Goal: Task Accomplishment & Management: Complete application form

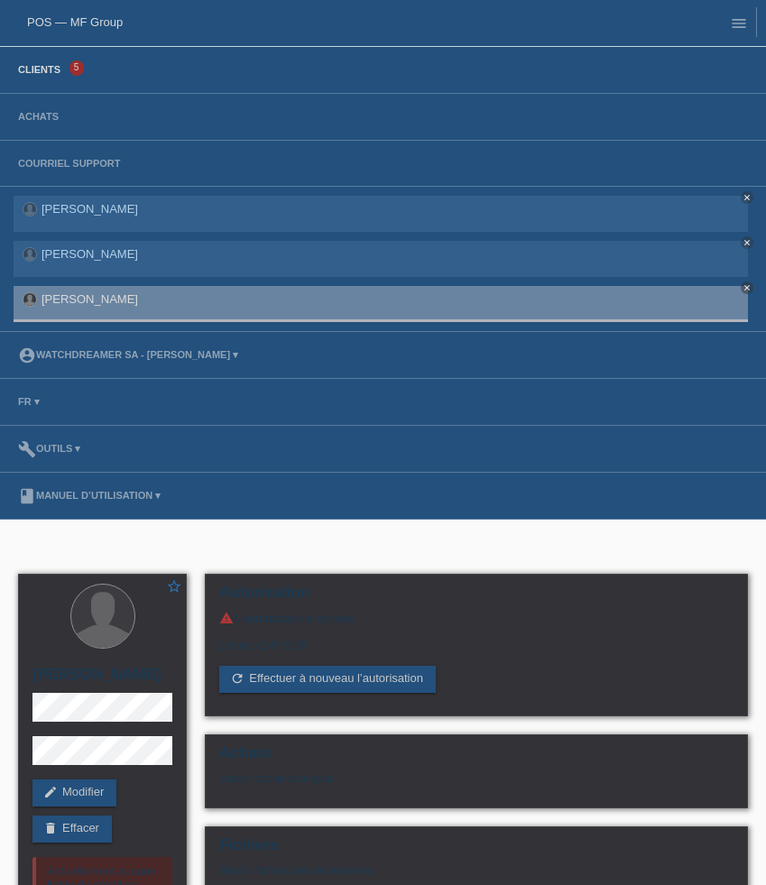
click at [54, 71] on link "Clients" at bounding box center [39, 69] width 60 height 11
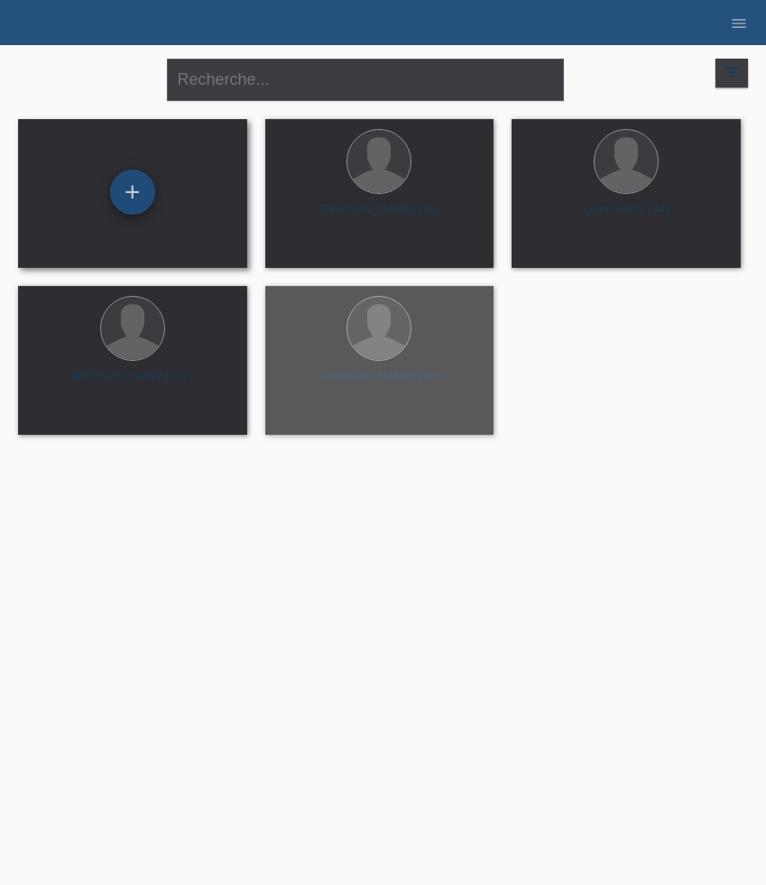
click at [141, 189] on div "+" at bounding box center [132, 192] width 45 height 45
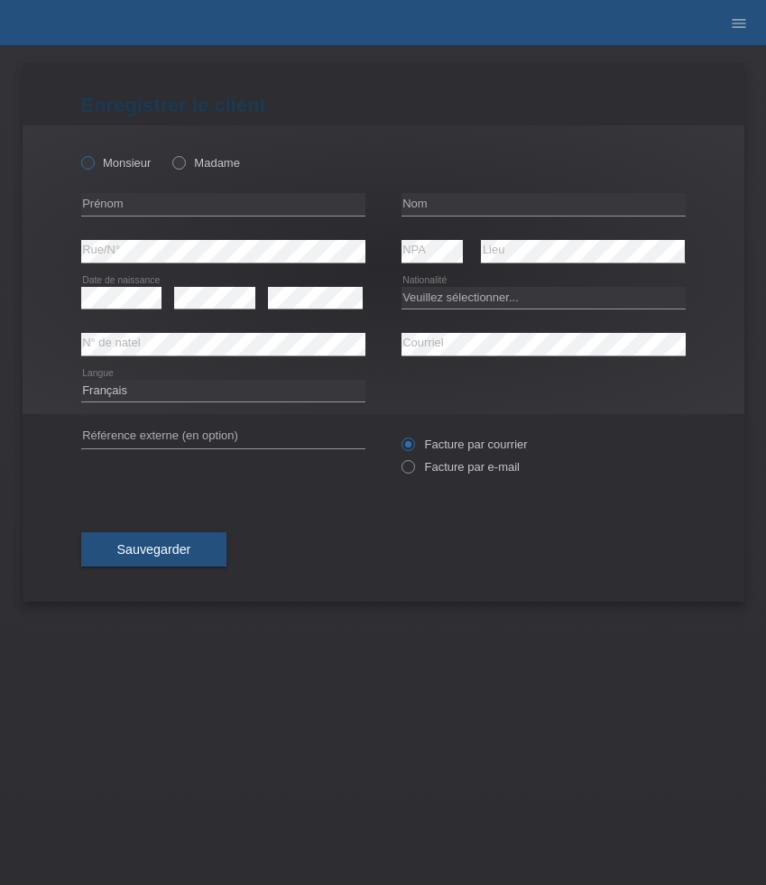
click at [127, 161] on label "Monsieur" at bounding box center [116, 163] width 70 height 14
click at [93, 161] on input "Monsieur" at bounding box center [87, 162] width 12 height 12
radio input "true"
click at [192, 197] on input "text" at bounding box center [223, 204] width 284 height 23
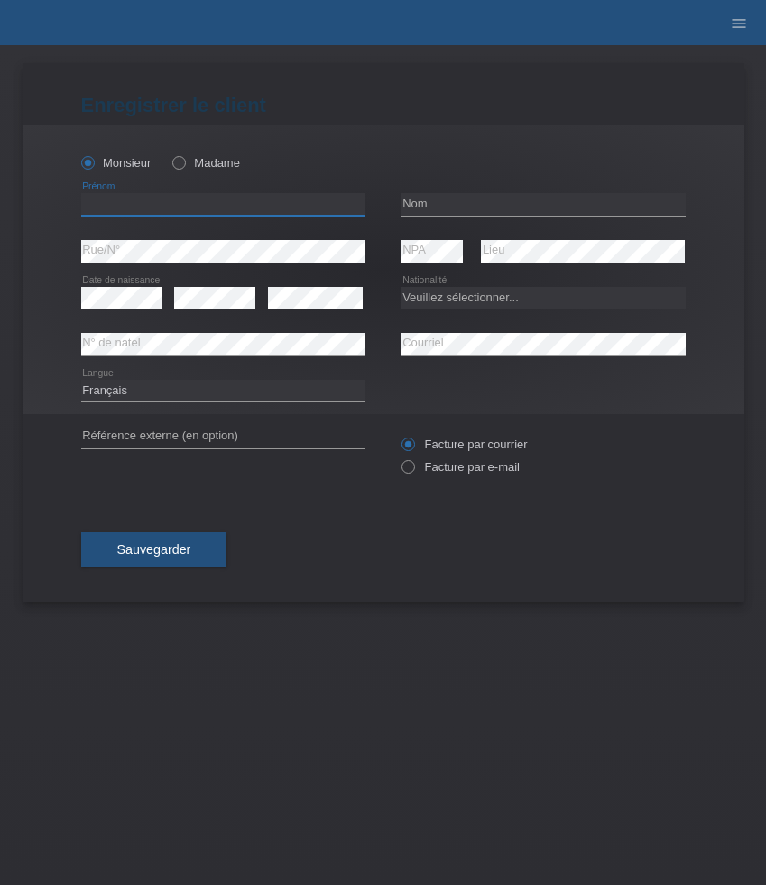
paste input "[PERSON_NAME]"
type input "[PERSON_NAME]"
click at [459, 212] on input "text" at bounding box center [543, 204] width 284 height 23
paste input "[PERSON_NAME]"
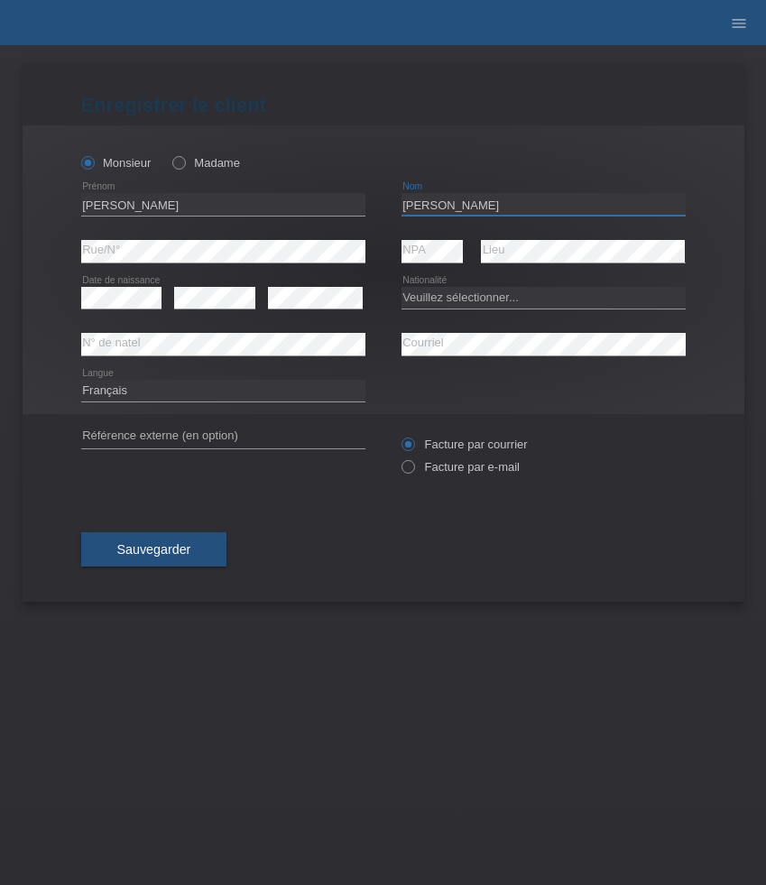
type input "[PERSON_NAME]"
click at [106, 311] on div "error Date de naissance" at bounding box center [121, 298] width 81 height 46
click at [454, 304] on select "Veuillez sélectionner... Suisse Allemagne Autriche Liechtenstein ------------ A…" at bounding box center [543, 298] width 284 height 22
select select "CH"
click at [401, 287] on select "Veuillez sélectionner... Suisse Allemagne Autriche Liechtenstein ------------ A…" at bounding box center [543, 298] width 284 height 22
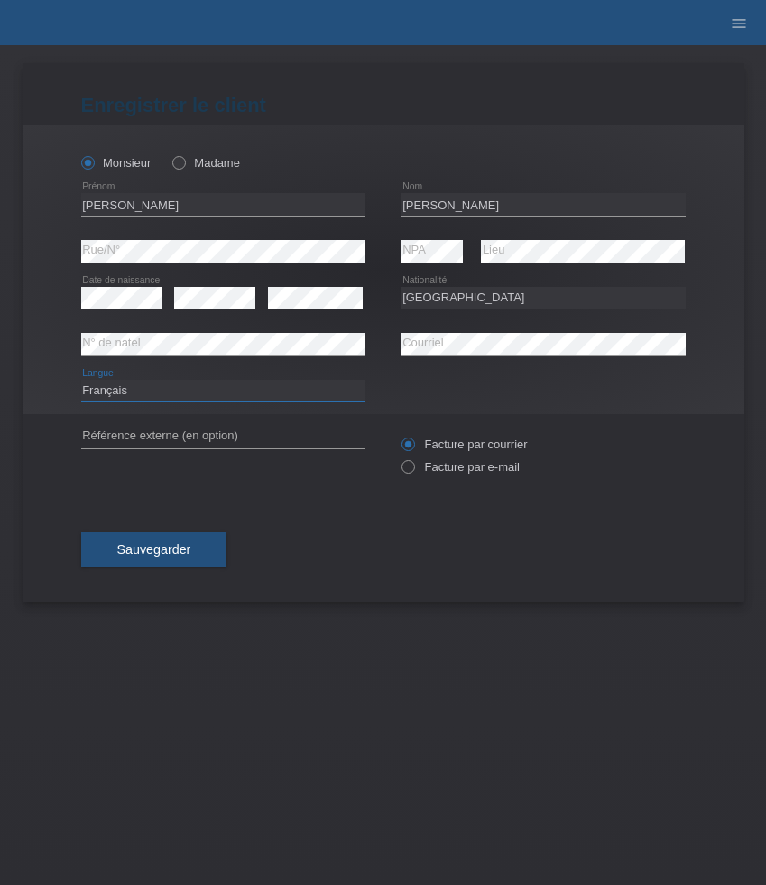
click at [268, 394] on select "Deutsch Français Italiano English" at bounding box center [223, 391] width 284 height 22
select select "de"
click at [81, 380] on select "Deutsch Français Italiano English" at bounding box center [223, 391] width 284 height 22
click at [456, 473] on label "Facture par e-mail" at bounding box center [460, 467] width 118 height 14
click at [413, 473] on input "Facture par e-mail" at bounding box center [407, 471] width 12 height 23
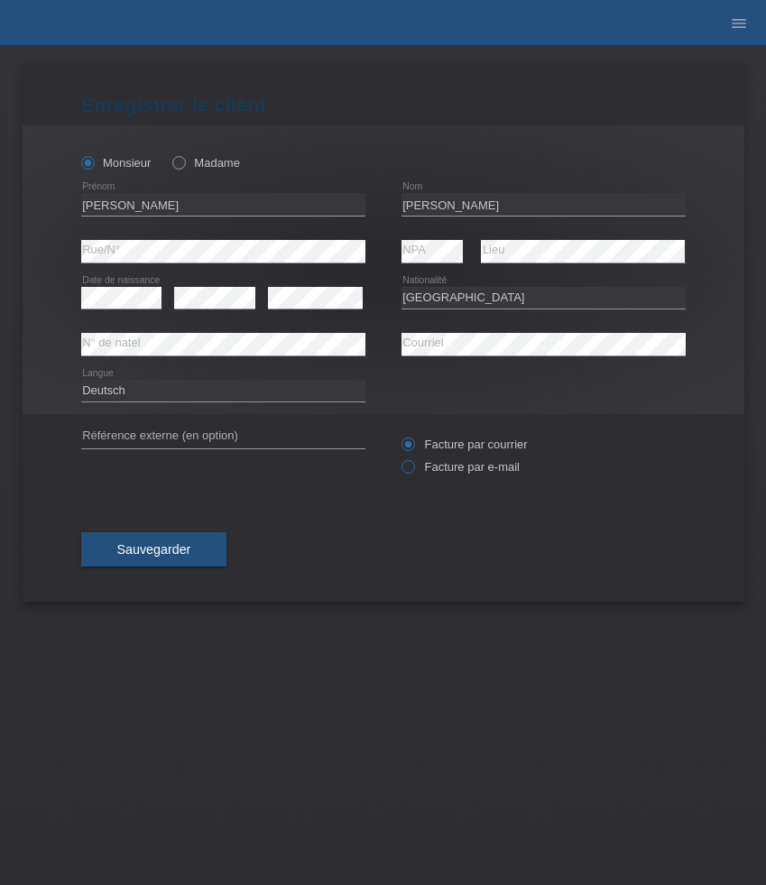
radio input "true"
click at [186, 546] on span "Sauvegarder" at bounding box center [154, 549] width 74 height 14
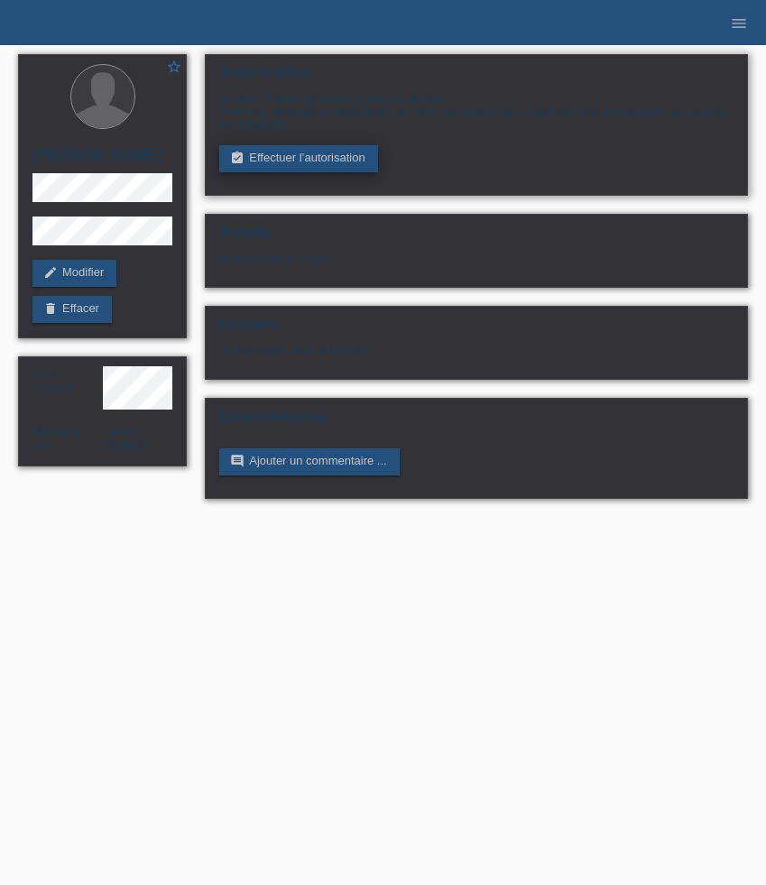
click at [247, 158] on link "assignment_turned_in Effectuer l’autorisation" at bounding box center [298, 158] width 158 height 27
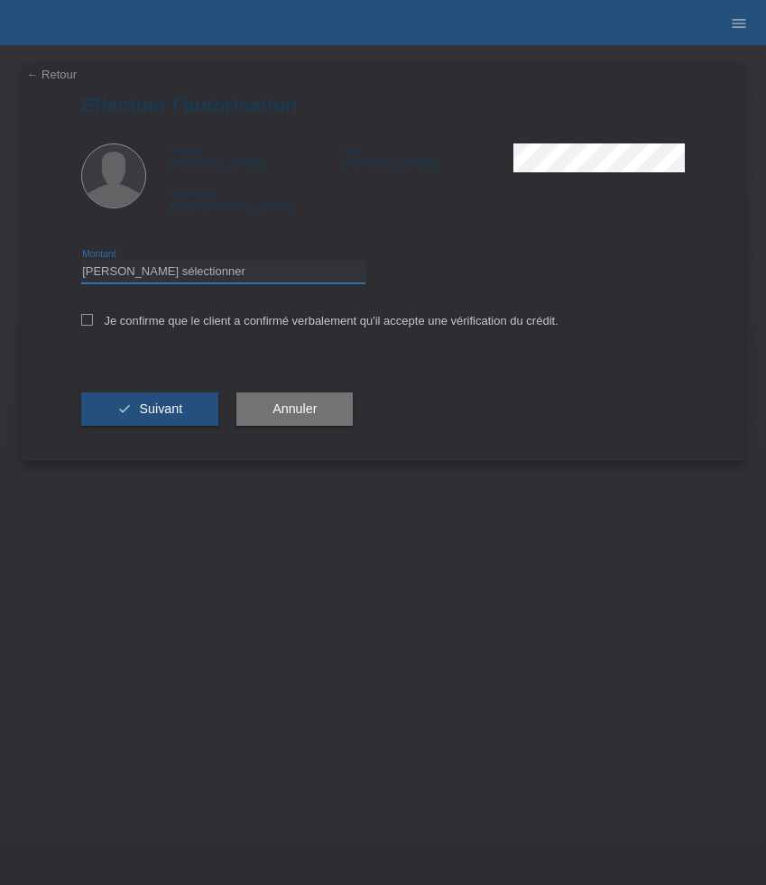
click at [242, 274] on select "Veuillez sélectionner CHF 1.00 - CHF 499.00 CHF 500.00 - CHF 1'999.00 CHF 2'000…" at bounding box center [223, 272] width 284 height 22
select select "3"
click at [81, 263] on select "Veuillez sélectionner CHF 1.00 - CHF 499.00 CHF 500.00 - CHF 1'999.00 CHF 2'000…" at bounding box center [223, 272] width 284 height 22
click at [243, 321] on label "Je confirme que le client a confirmé verbalement qu'il accepte une vérification…" at bounding box center [319, 321] width 477 height 14
click at [93, 321] on input "Je confirme que le client a confirmé verbalement qu'il accepte une vérification…" at bounding box center [87, 320] width 12 height 12
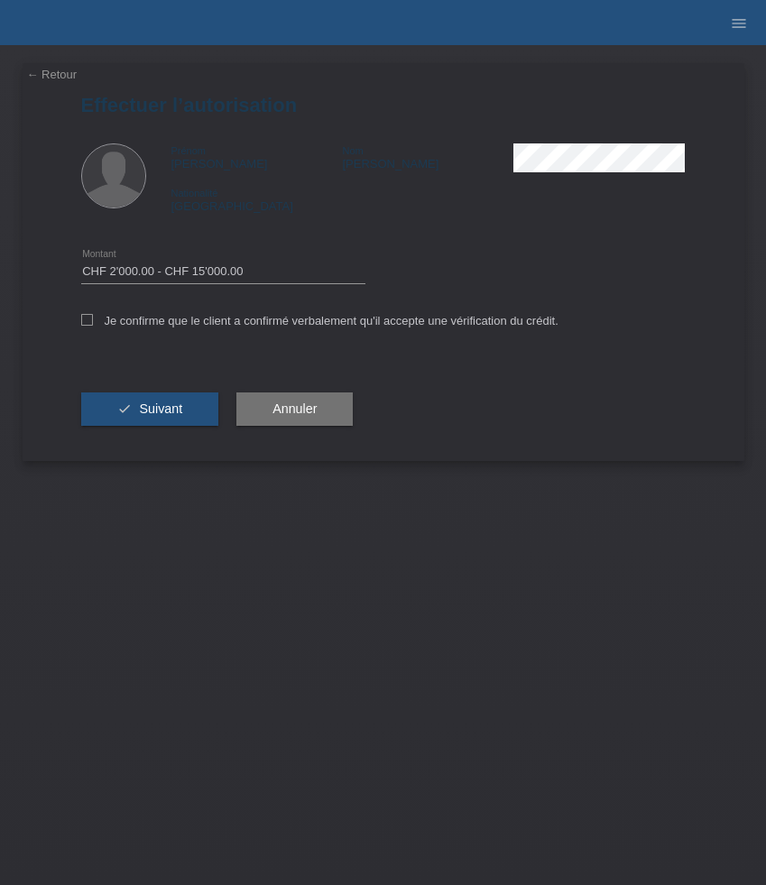
checkbox input "true"
click at [159, 409] on span "Suivant" at bounding box center [160, 408] width 43 height 14
